Goal: Find specific page/section: Find specific page/section

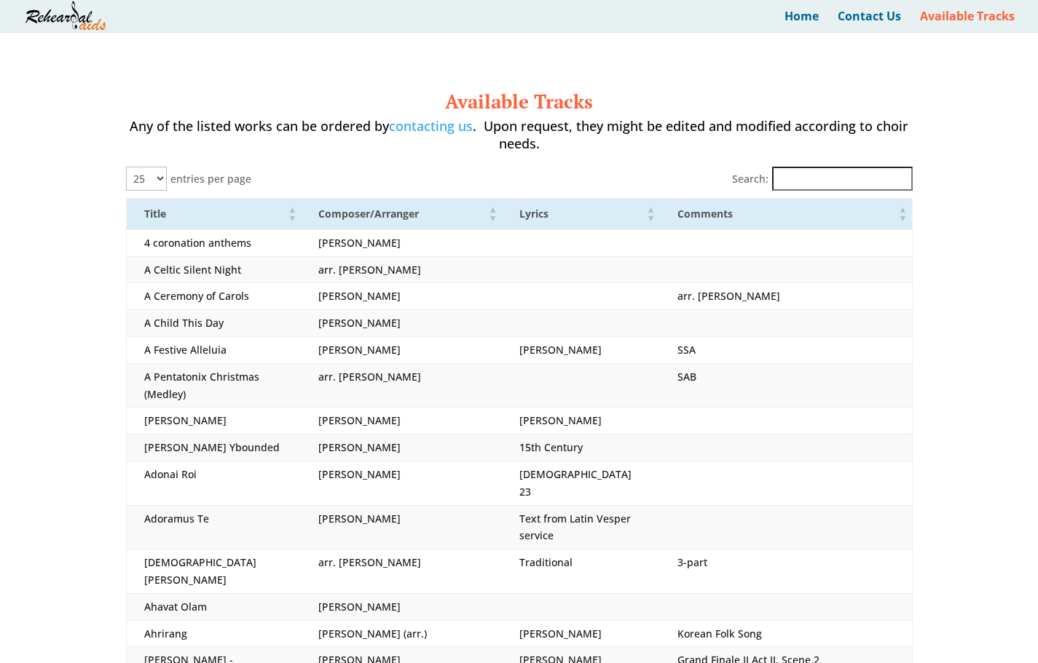
select select "25"
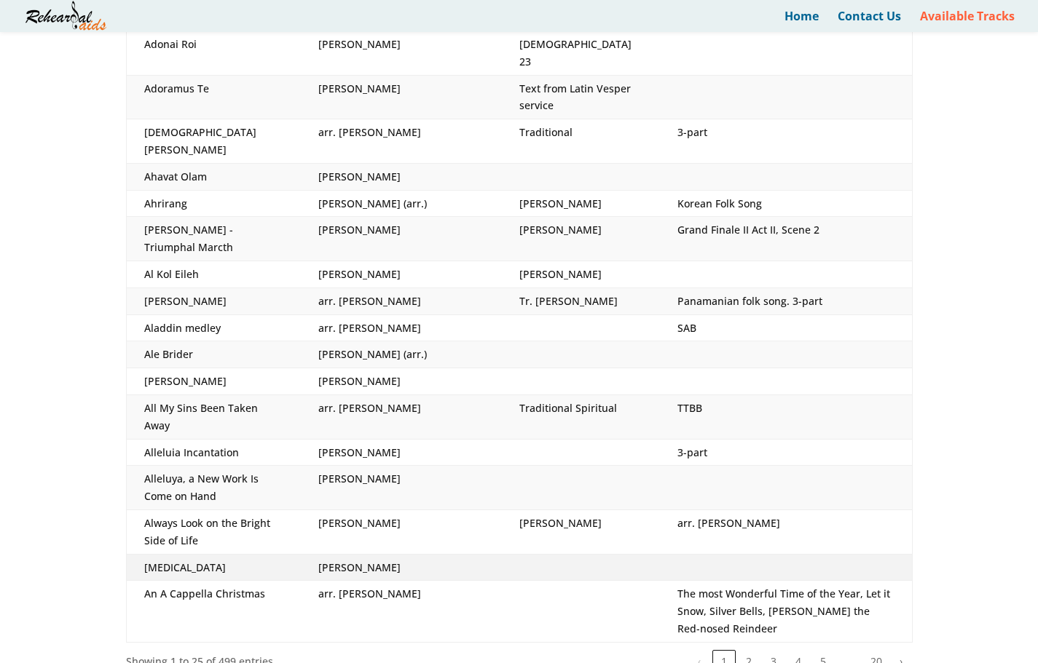
scroll to position [430, 0]
click at [775, 650] on button "3" at bounding box center [773, 661] width 23 height 23
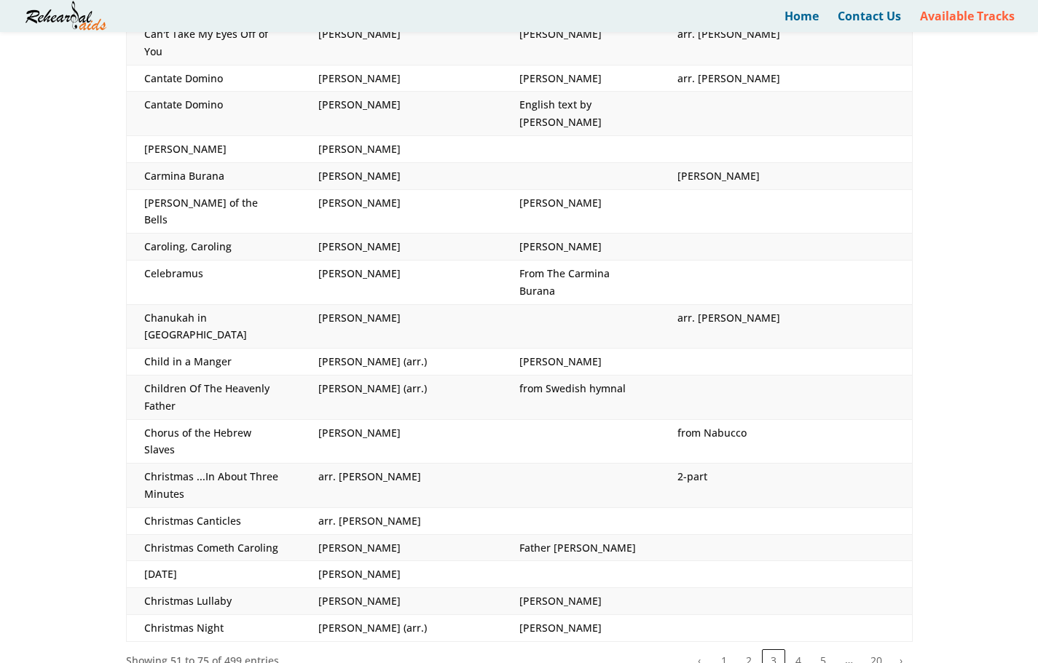
click at [831, 650] on button "5" at bounding box center [822, 661] width 23 height 23
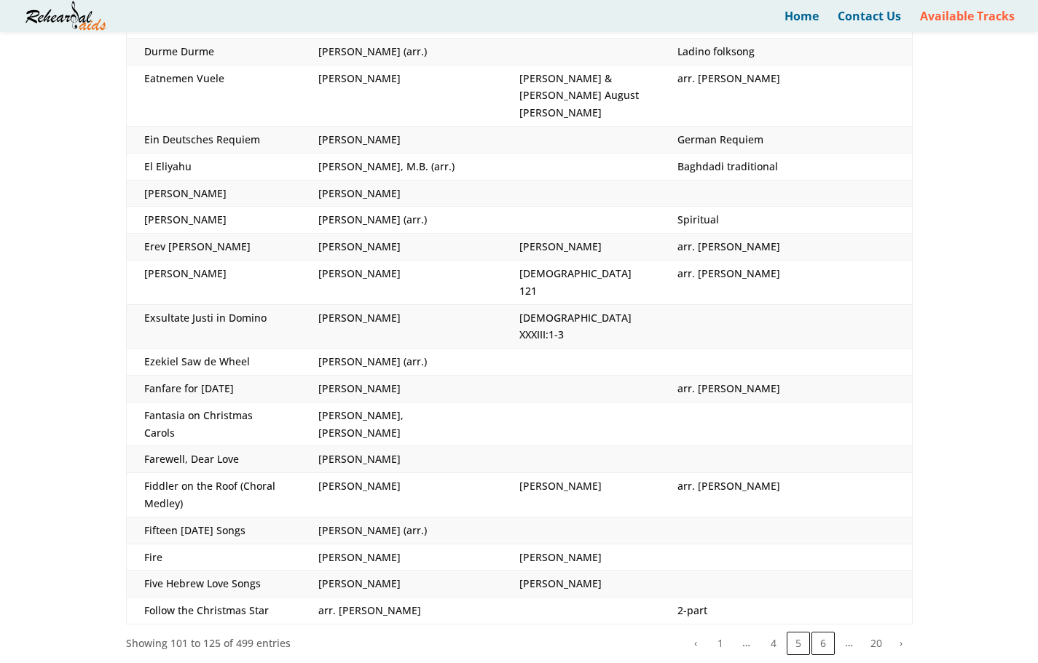
click at [823, 632] on button "6" at bounding box center [822, 643] width 23 height 23
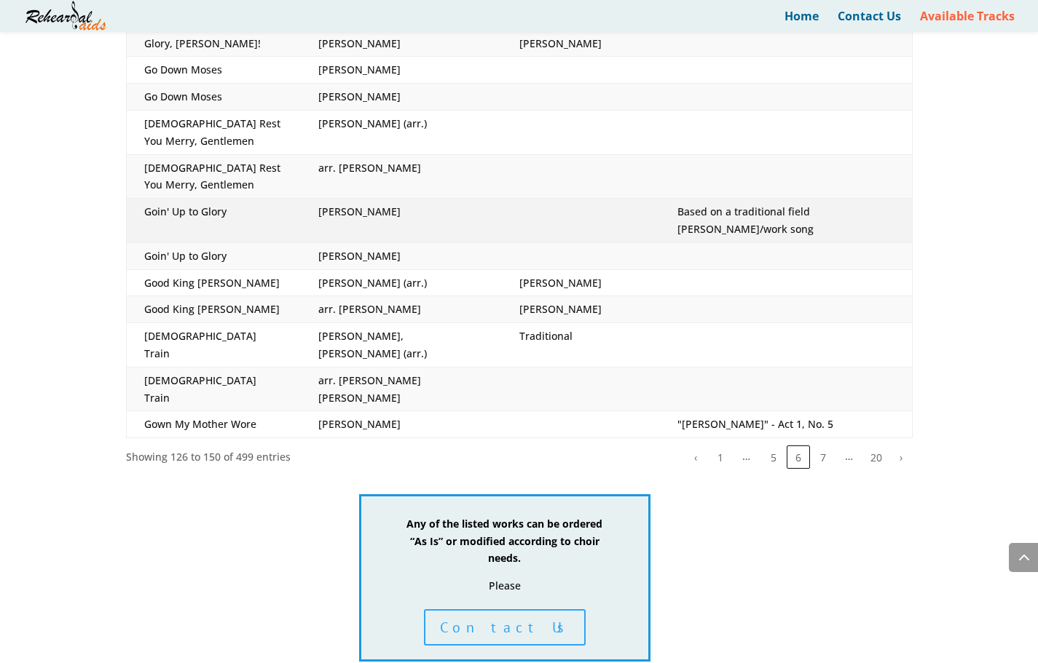
scroll to position [695, 0]
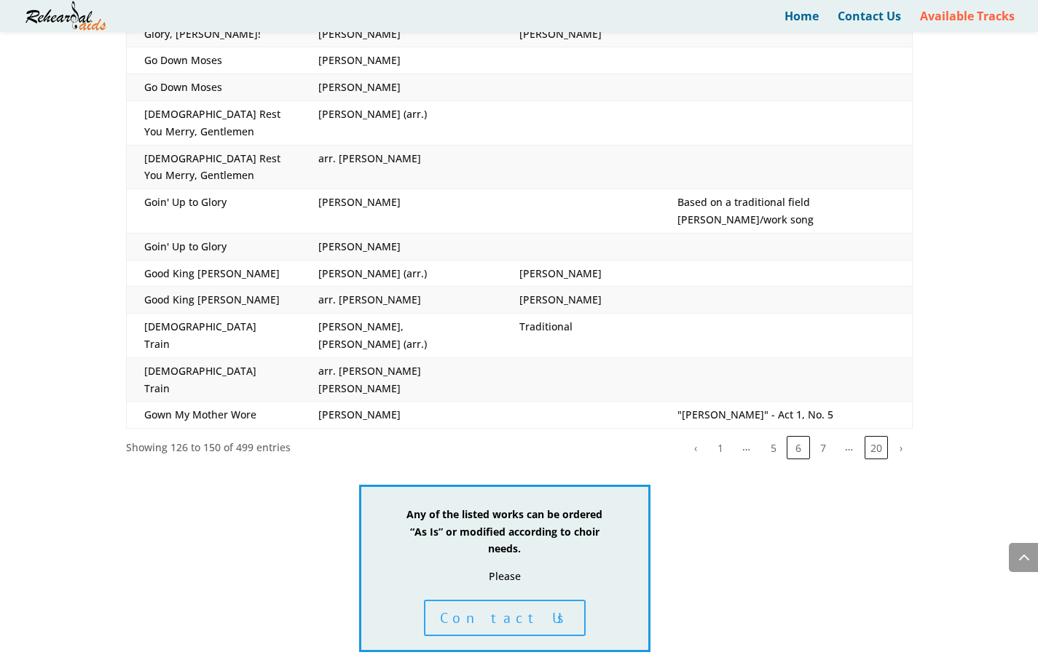
click at [875, 436] on button "20" at bounding box center [875, 447] width 23 height 23
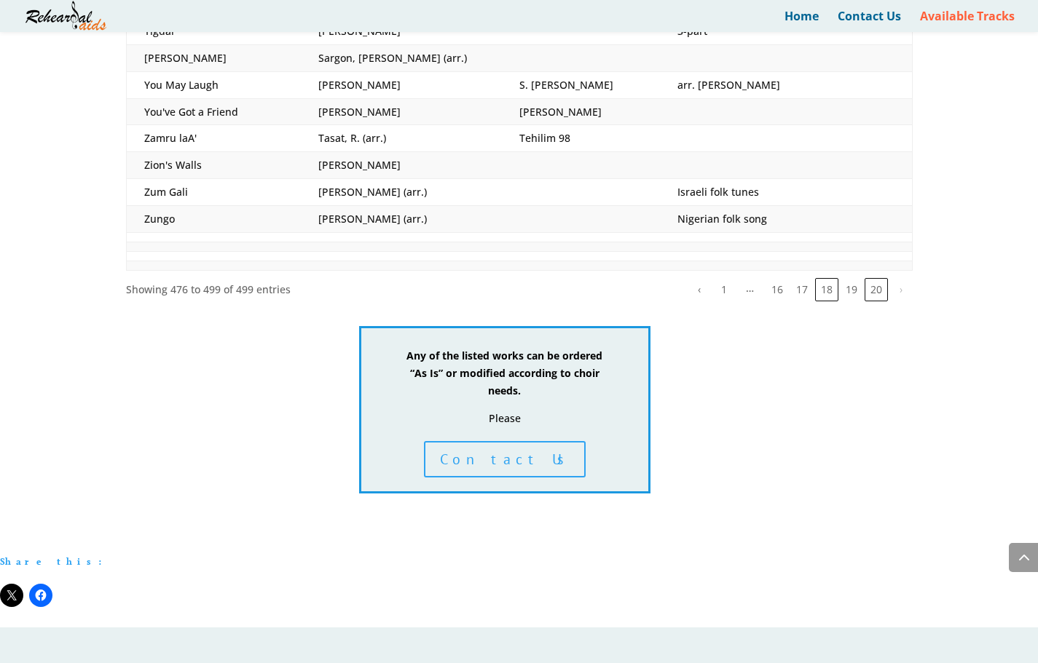
click at [826, 278] on button "18" at bounding box center [826, 289] width 23 height 23
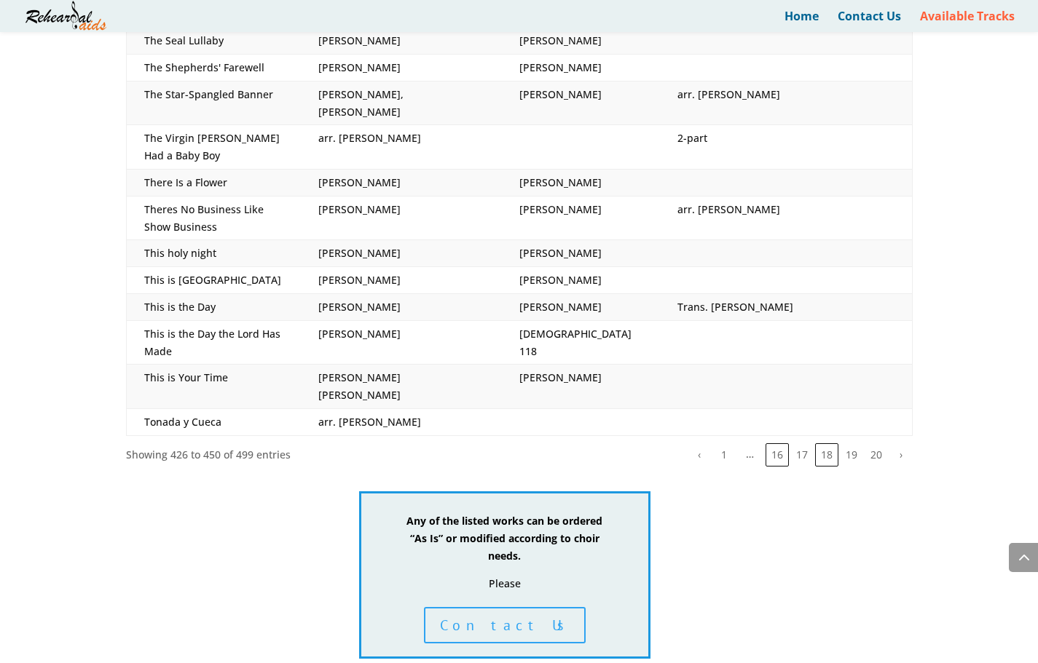
click at [783, 443] on button "16" at bounding box center [776, 454] width 23 height 23
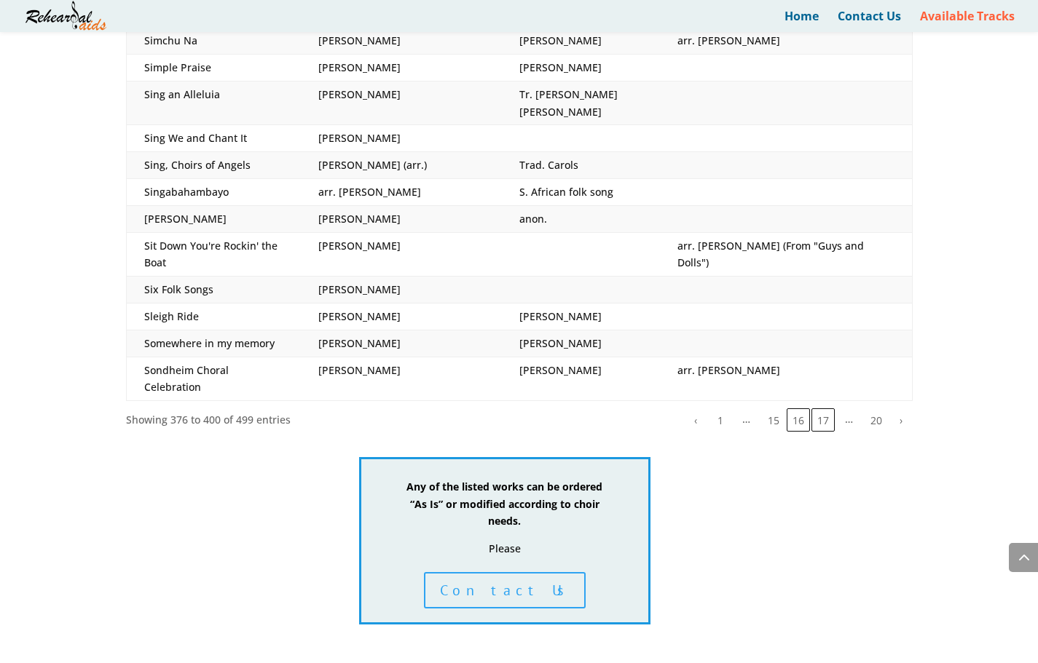
click at [817, 408] on button "17" at bounding box center [822, 419] width 23 height 23
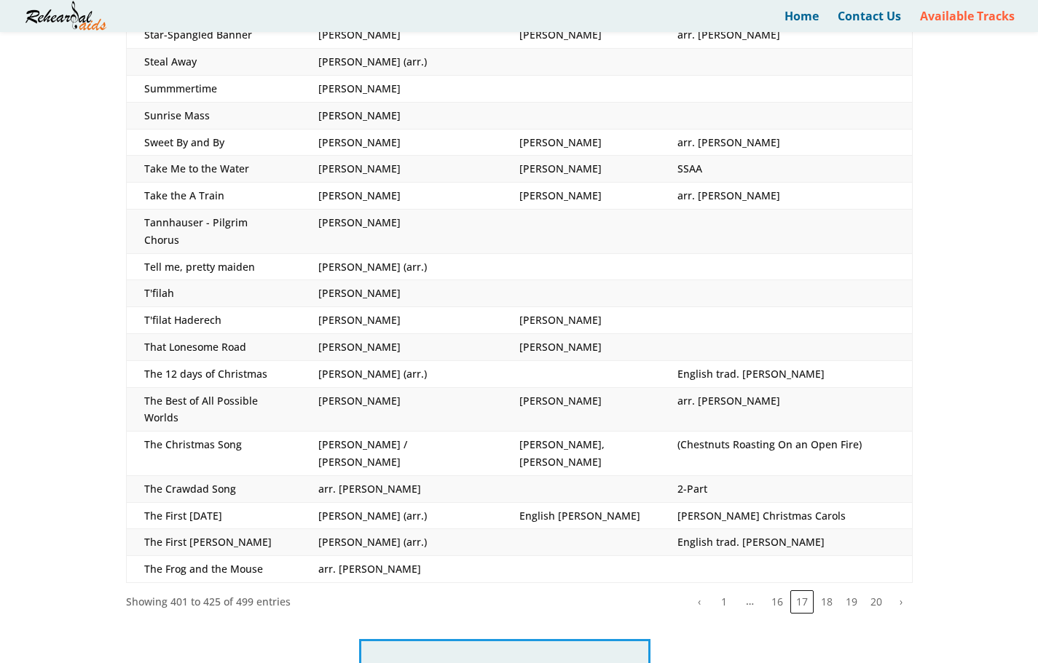
scroll to position [375, 0]
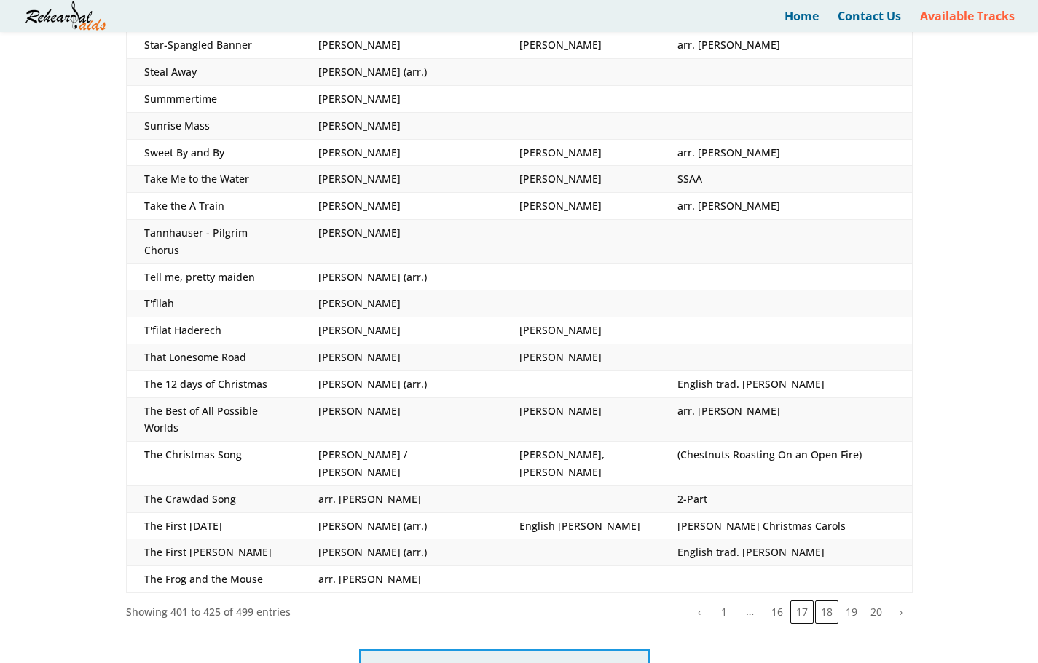
click at [830, 601] on button "18" at bounding box center [826, 612] width 23 height 23
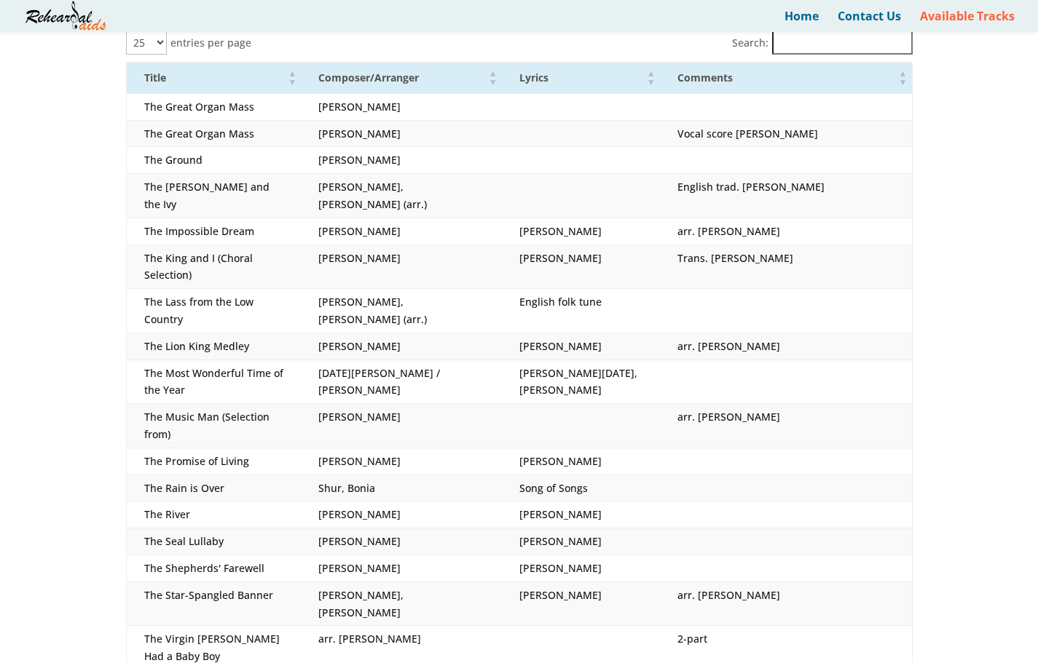
scroll to position [202, 0]
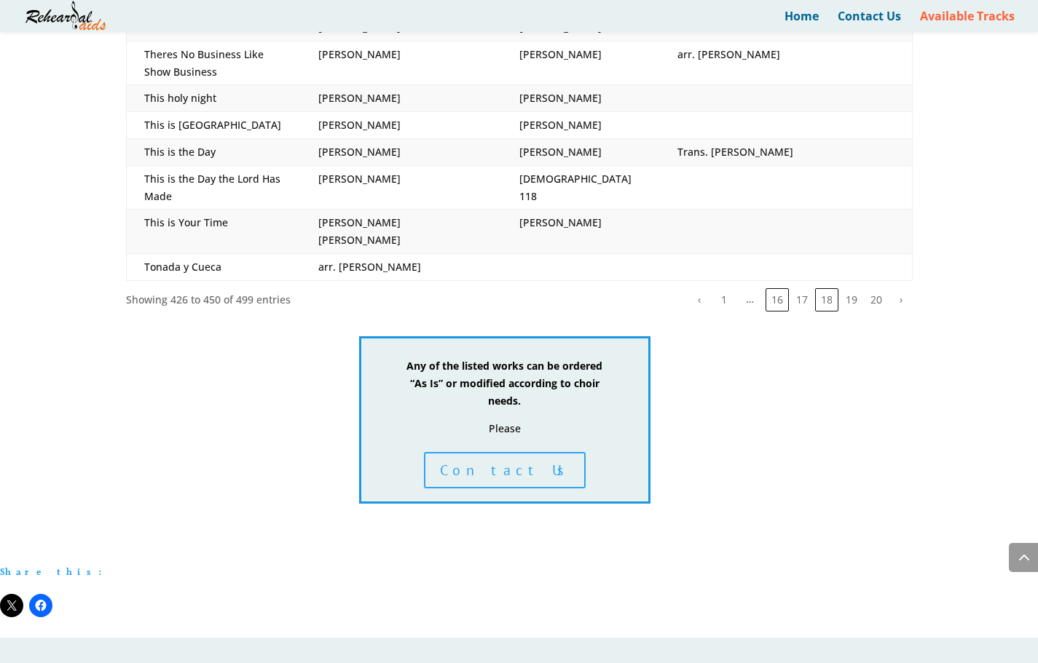
click at [781, 288] on button "16" at bounding box center [776, 299] width 23 height 23
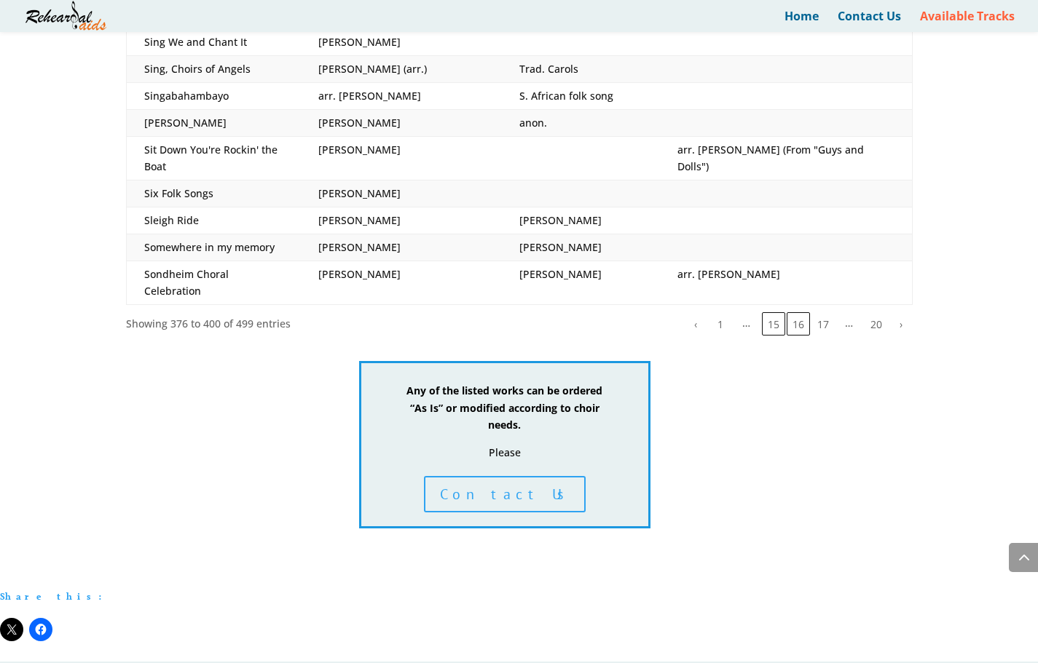
click at [779, 312] on button "15" at bounding box center [773, 323] width 23 height 23
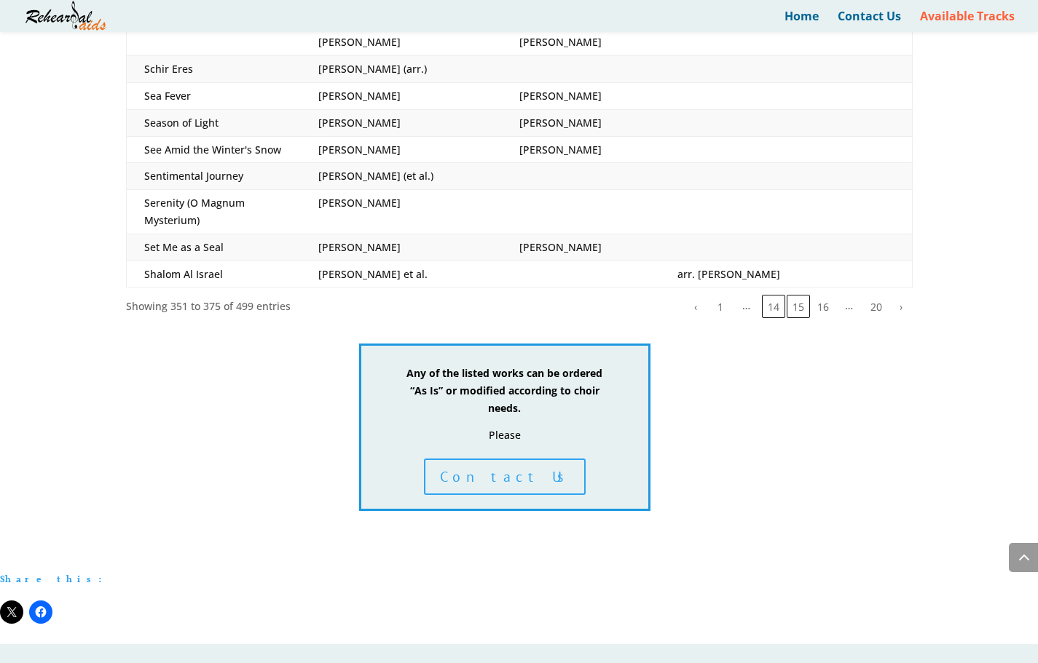
click at [779, 295] on button "14" at bounding box center [773, 306] width 23 height 23
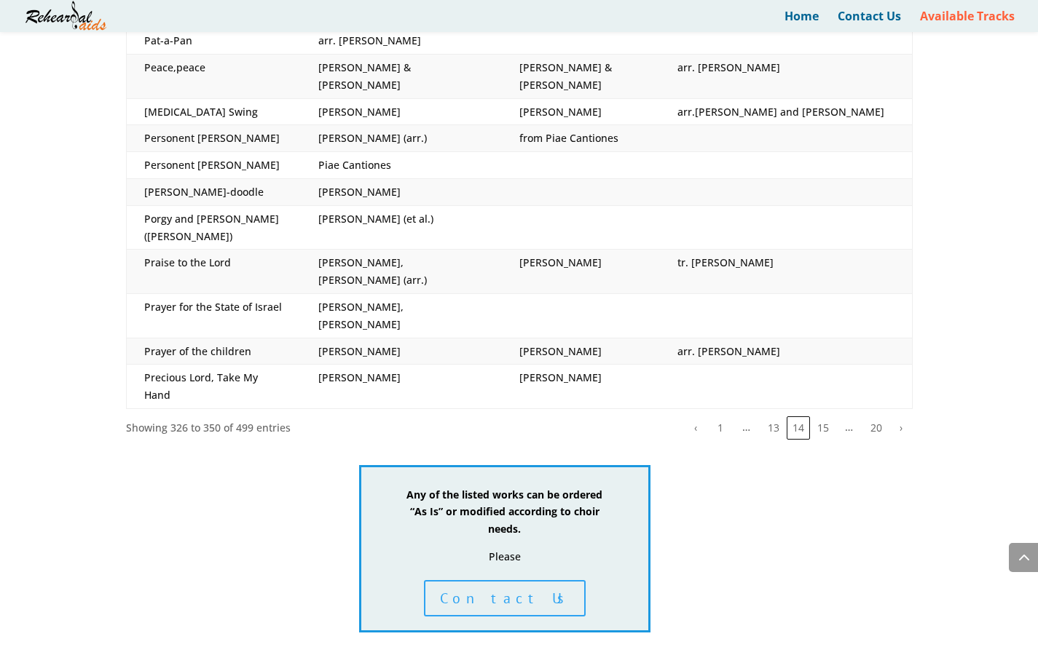
click at [779, 365] on td at bounding box center [786, 387] width 252 height 44
click at [773, 416] on button "13" at bounding box center [773, 427] width 23 height 23
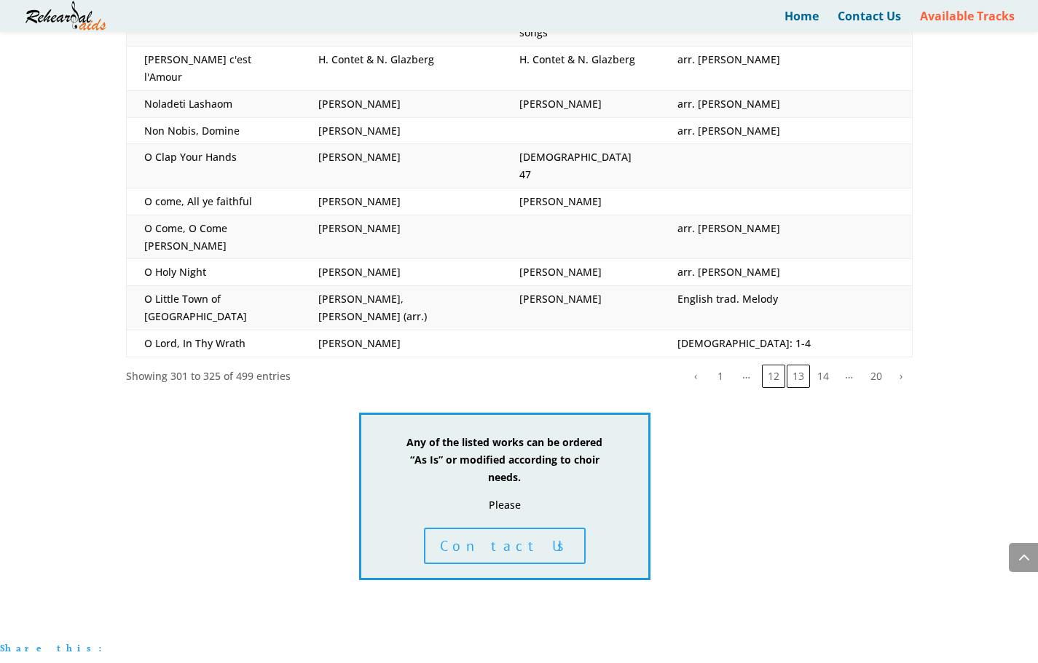
click at [773, 365] on button "12" at bounding box center [773, 376] width 23 height 23
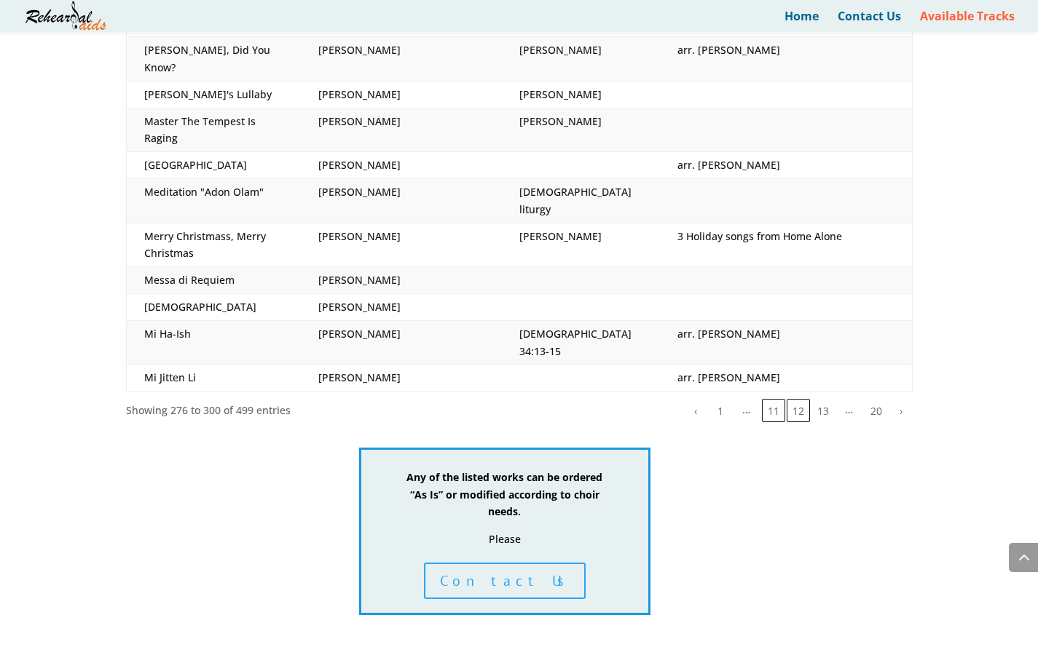
click at [769, 399] on button "11" at bounding box center [773, 410] width 23 height 23
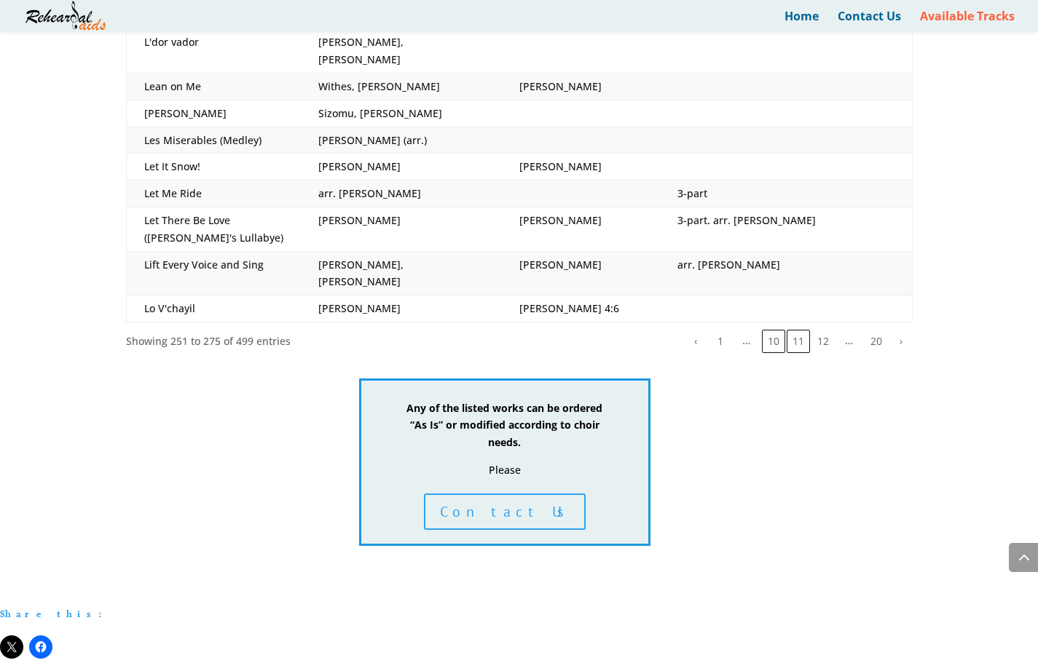
click at [773, 330] on button "10" at bounding box center [773, 341] width 23 height 23
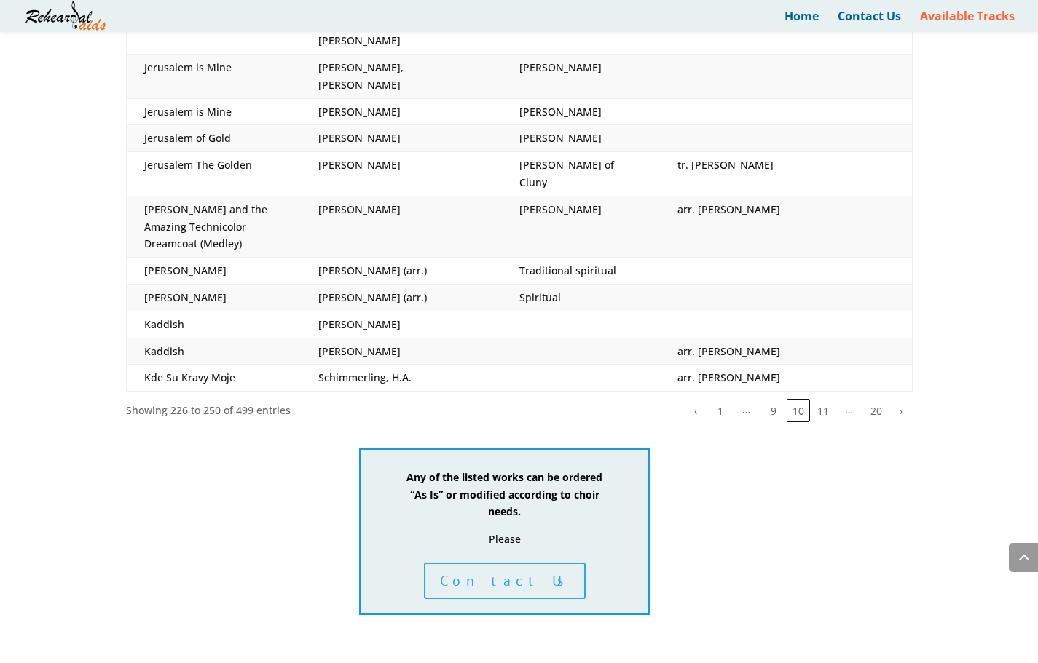
click at [772, 399] on button "9" at bounding box center [773, 410] width 23 height 23
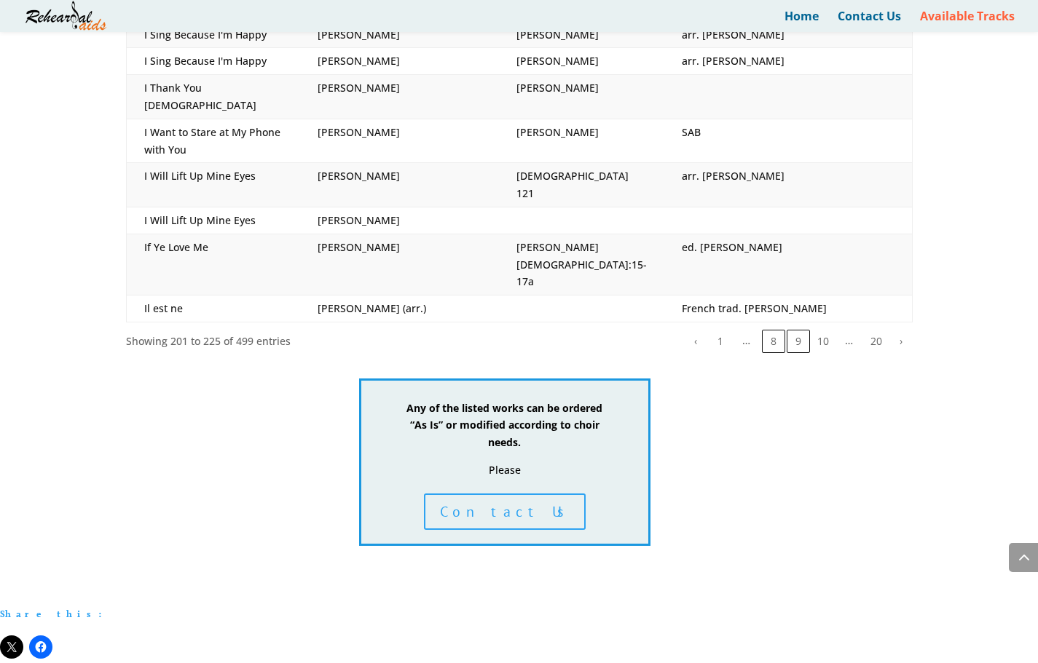
click at [772, 330] on button "8" at bounding box center [773, 341] width 23 height 23
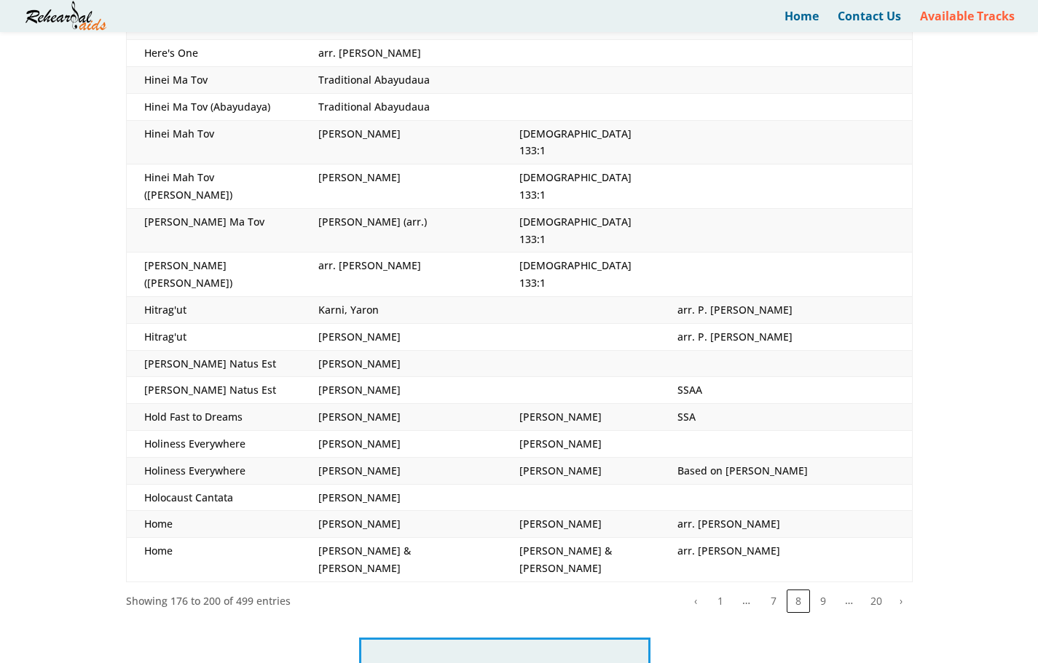
scroll to position [653, 0]
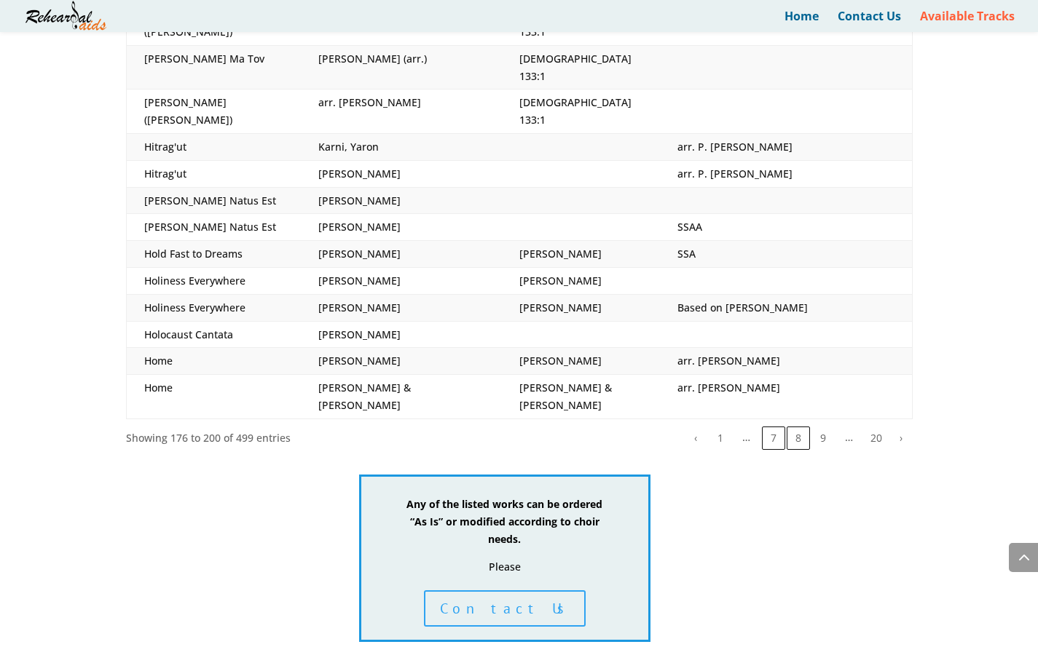
click at [773, 427] on button "7" at bounding box center [773, 438] width 23 height 23
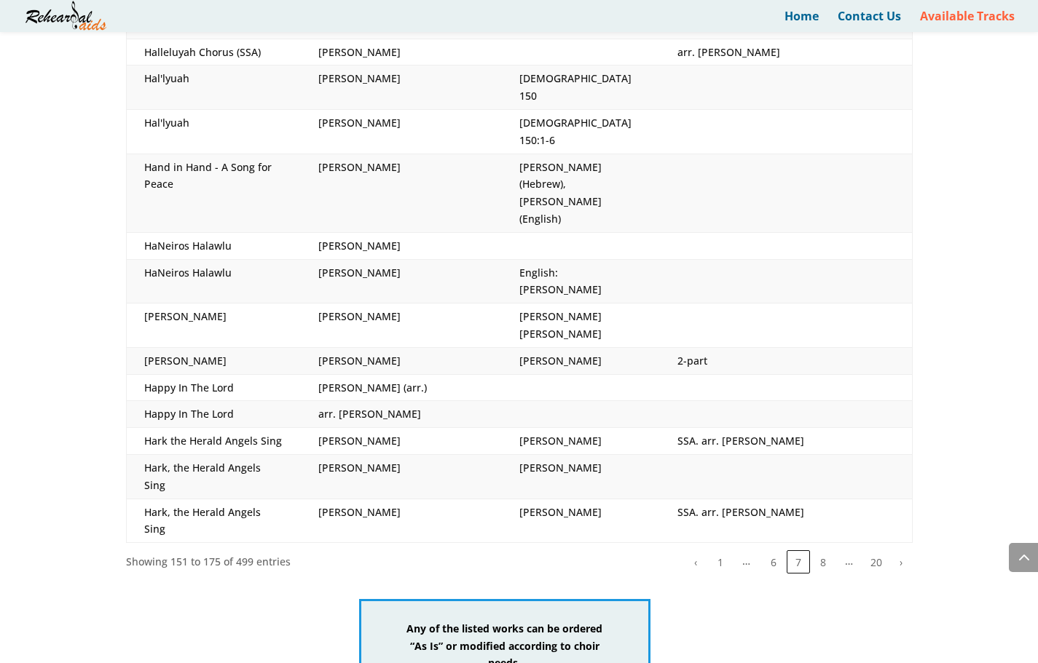
scroll to position [660, 0]
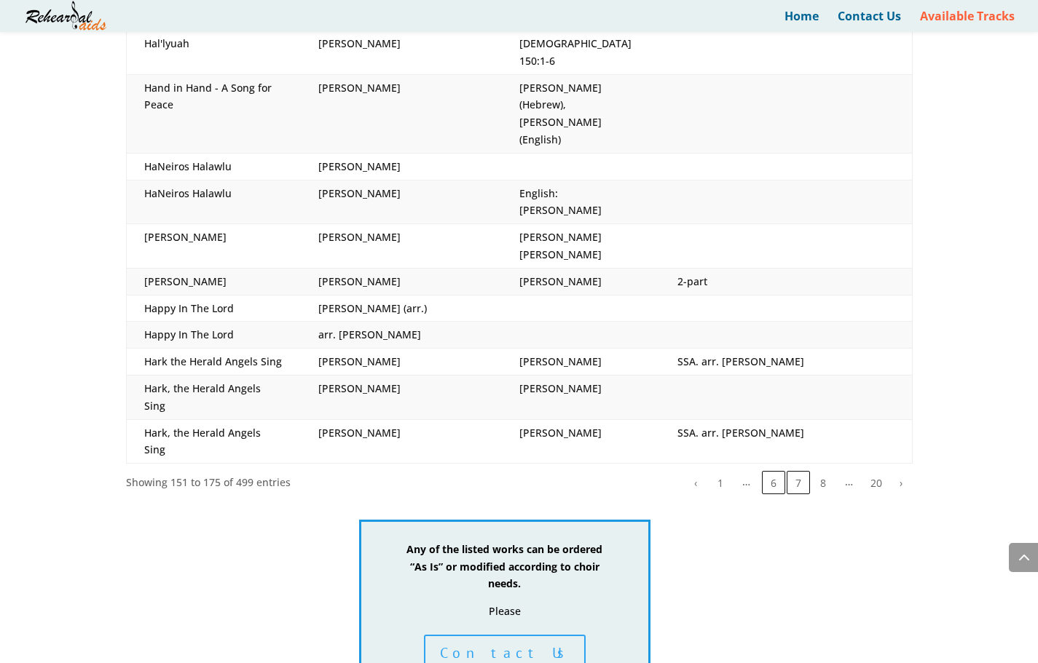
click at [778, 471] on button "6" at bounding box center [773, 482] width 23 height 23
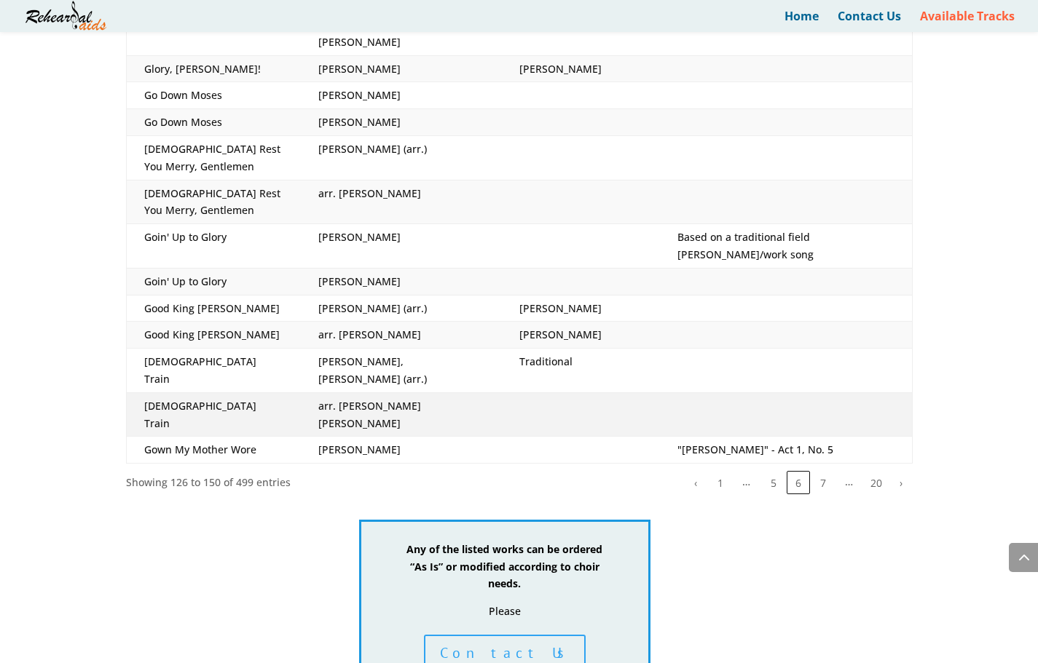
click at [194, 392] on td "[DEMOGRAPHIC_DATA] Train" at bounding box center [213, 414] width 175 height 44
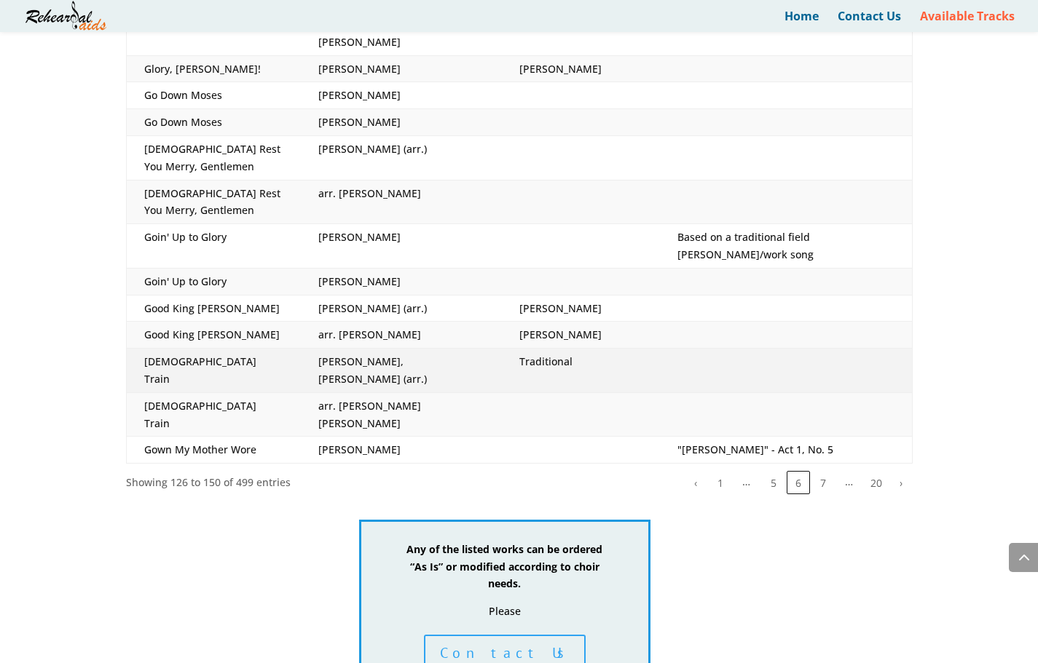
click at [192, 349] on td "[DEMOGRAPHIC_DATA] Train" at bounding box center [213, 371] width 175 height 44
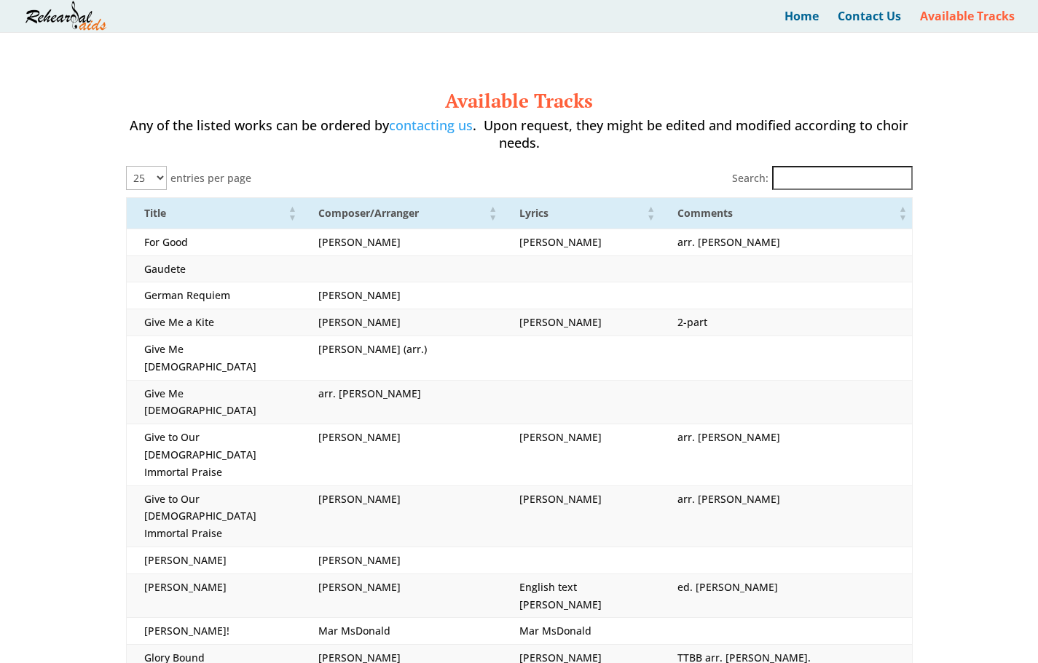
scroll to position [3, 0]
